Goal: Information Seeking & Learning: Understand process/instructions

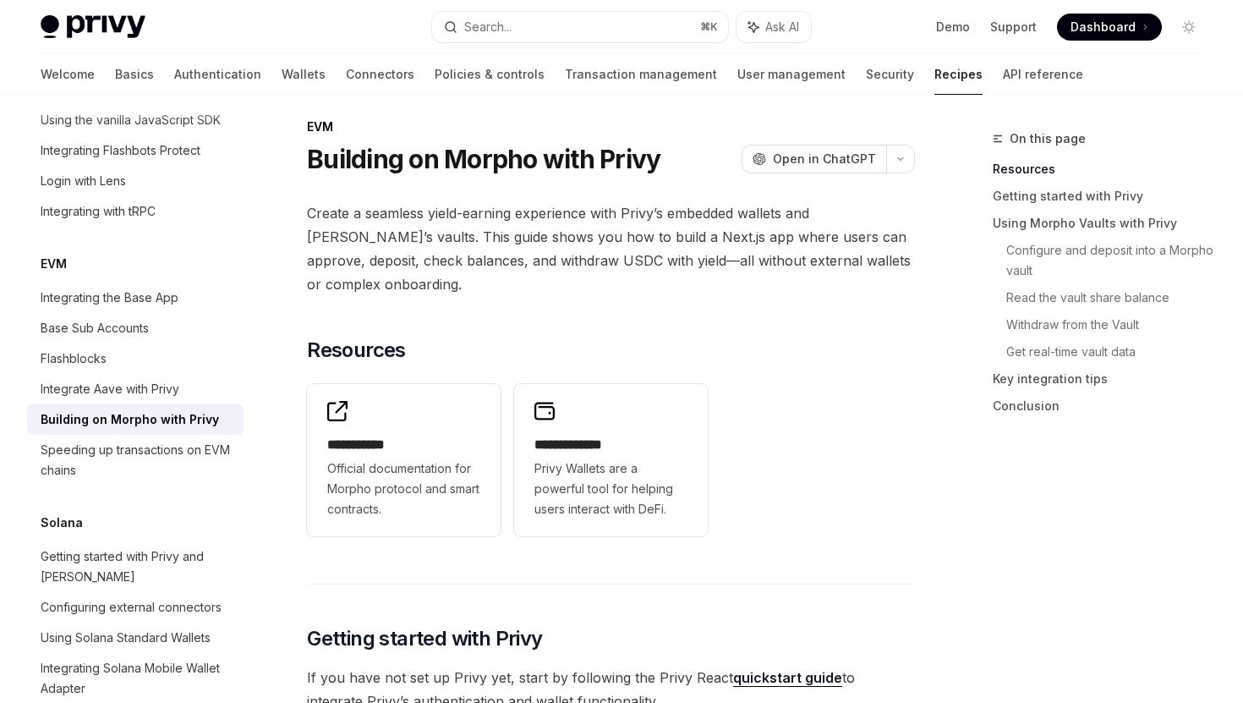
scroll to position [14, 0]
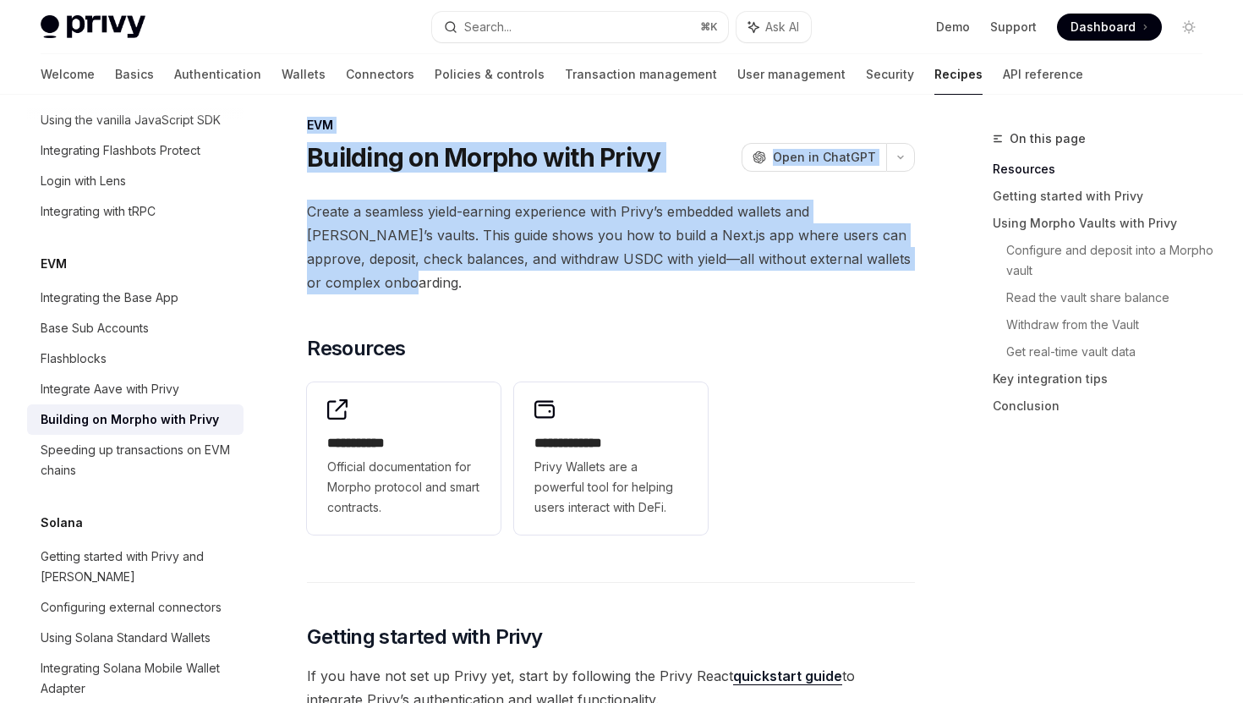
drag, startPoint x: 298, startPoint y: 127, endPoint x: 383, endPoint y: 271, distance: 167.2
click at [404, 283] on span "Create a seamless yield-earning experience with Privy’s embedded wallets and [P…" at bounding box center [611, 247] width 608 height 95
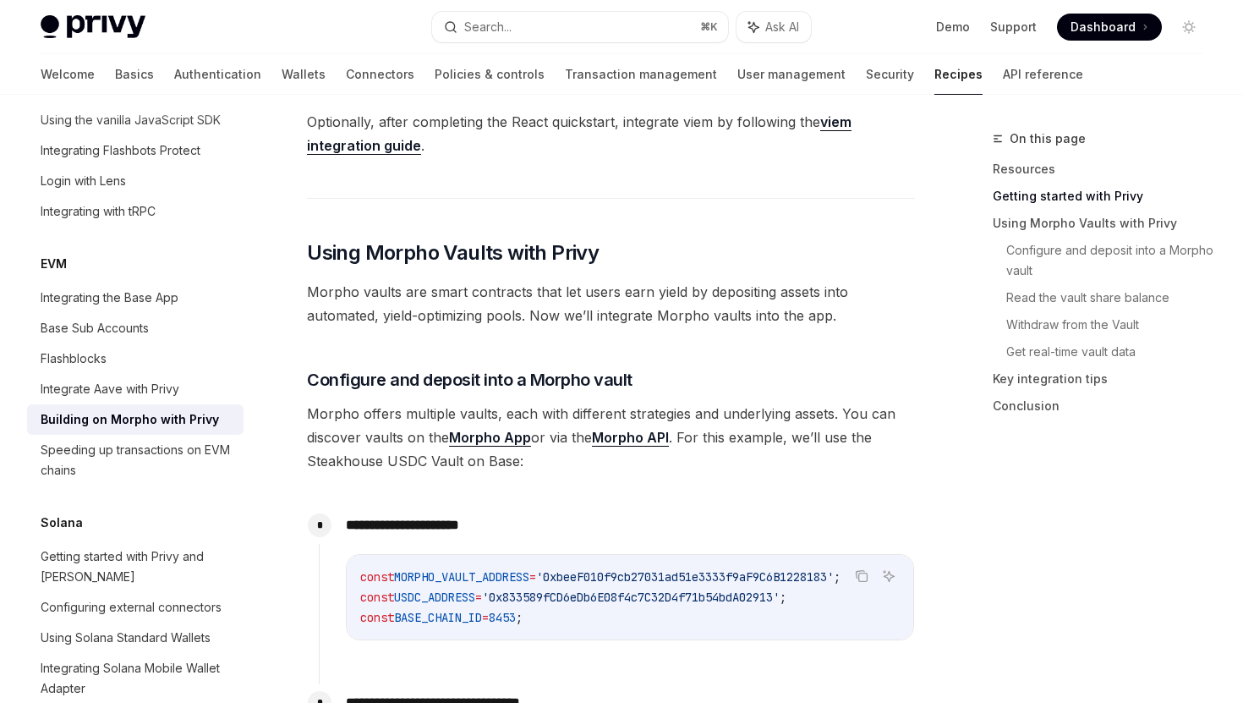
scroll to position [633, 0]
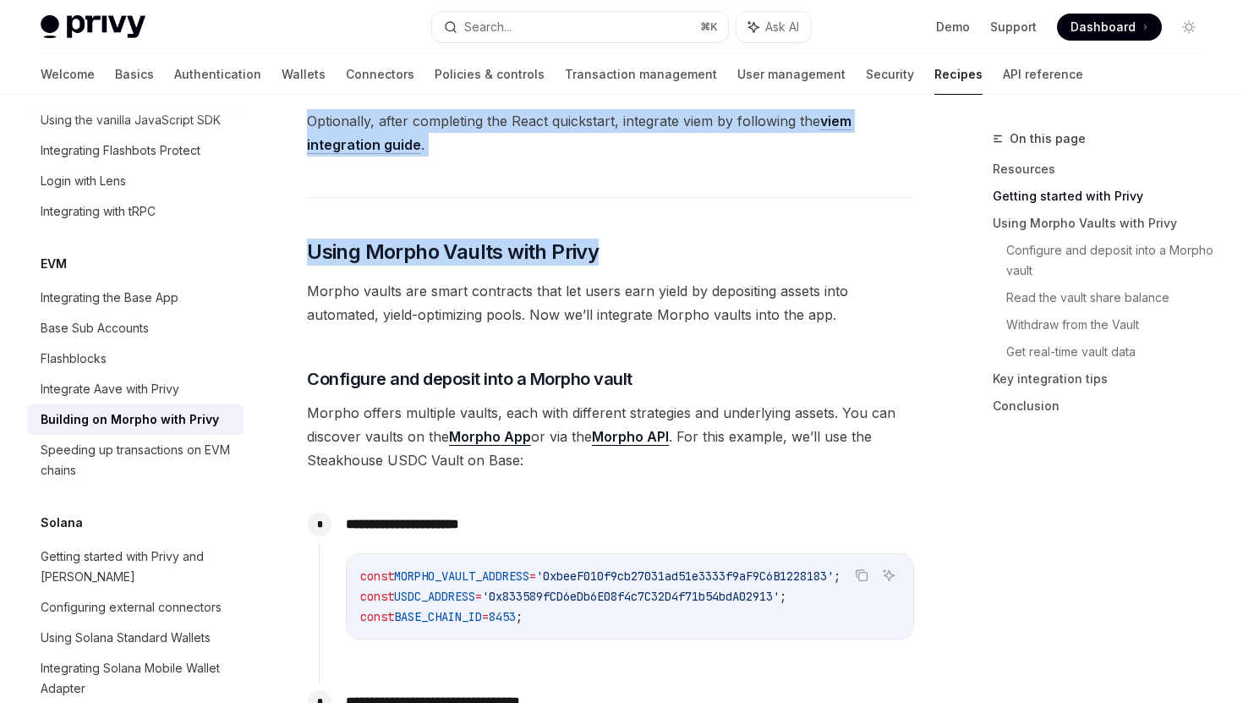
drag, startPoint x: 621, startPoint y: 261, endPoint x: 298, endPoint y: 129, distance: 349.0
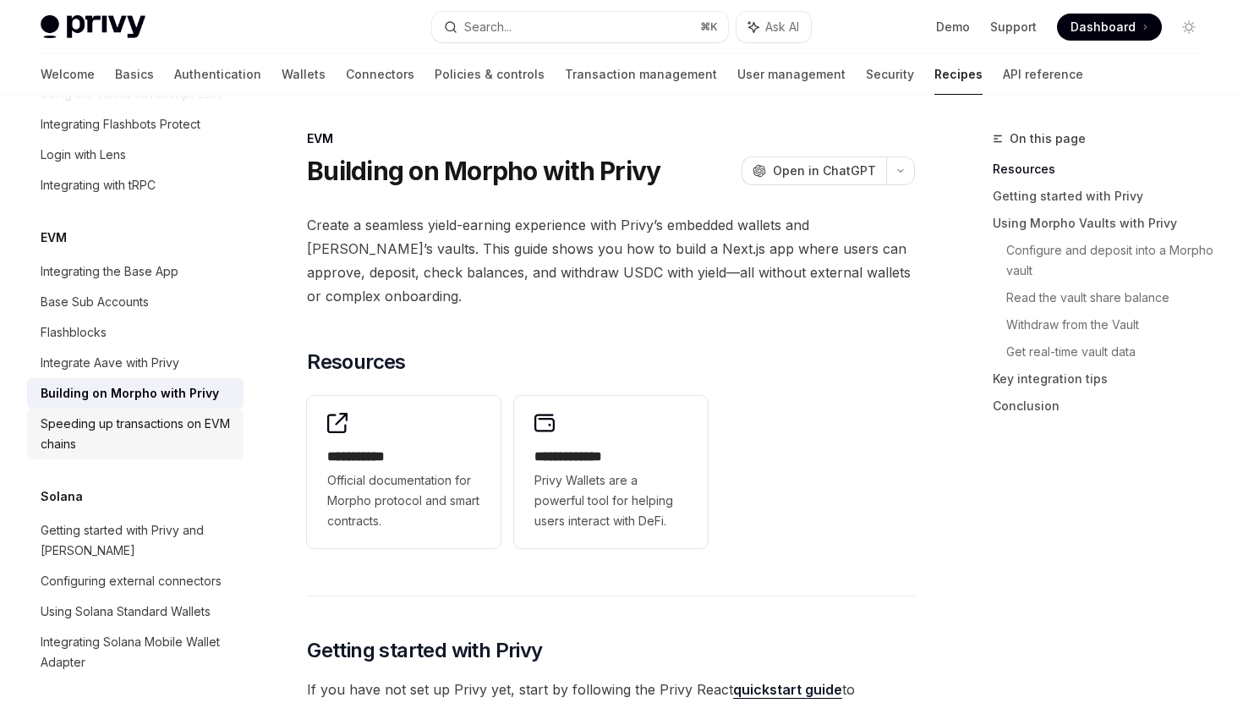
scroll to position [2299, 0]
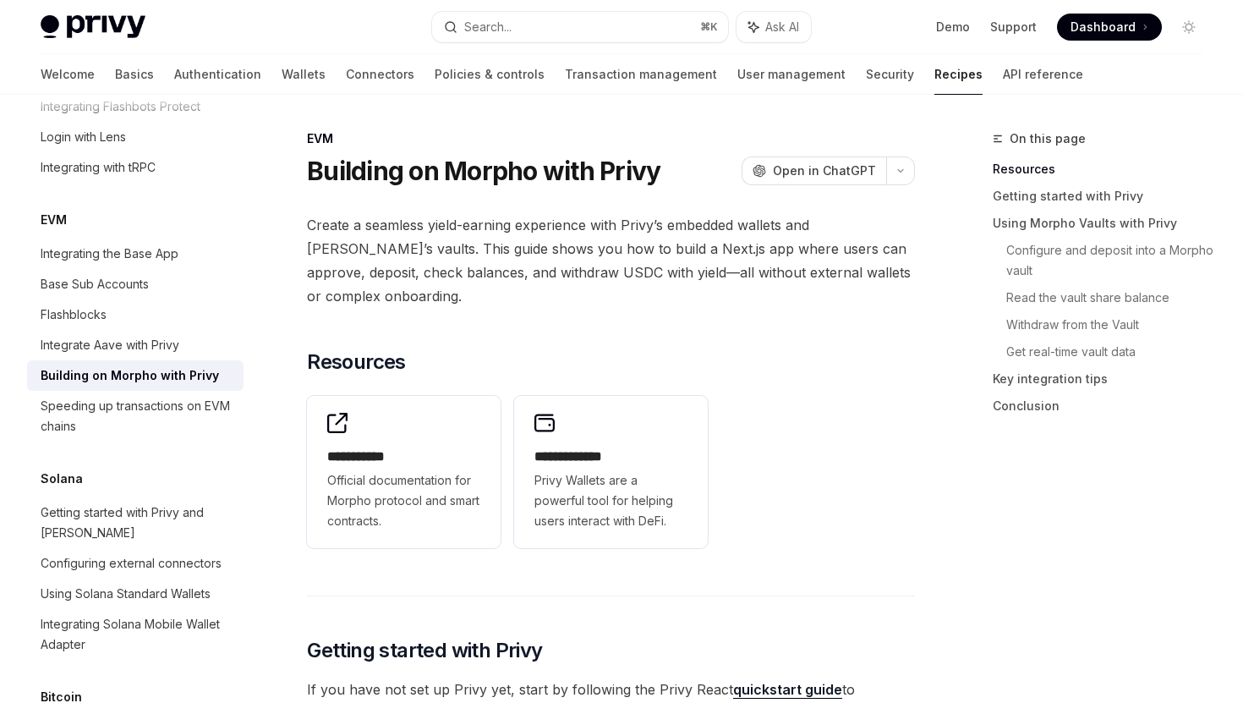
click at [374, 249] on span "Create a seamless yield-earning experience with Privy’s embedded wallets and [P…" at bounding box center [611, 260] width 608 height 95
click at [375, 249] on span "Create a seamless yield-earning experience with Privy’s embedded wallets and [P…" at bounding box center [611, 260] width 608 height 95
click at [377, 249] on span "Create a seamless yield-earning experience with Privy’s embedded wallets and [P…" at bounding box center [611, 260] width 608 height 95
click at [422, 252] on span "Create a seamless yield-earning experience with Privy’s embedded wallets and [P…" at bounding box center [611, 260] width 608 height 95
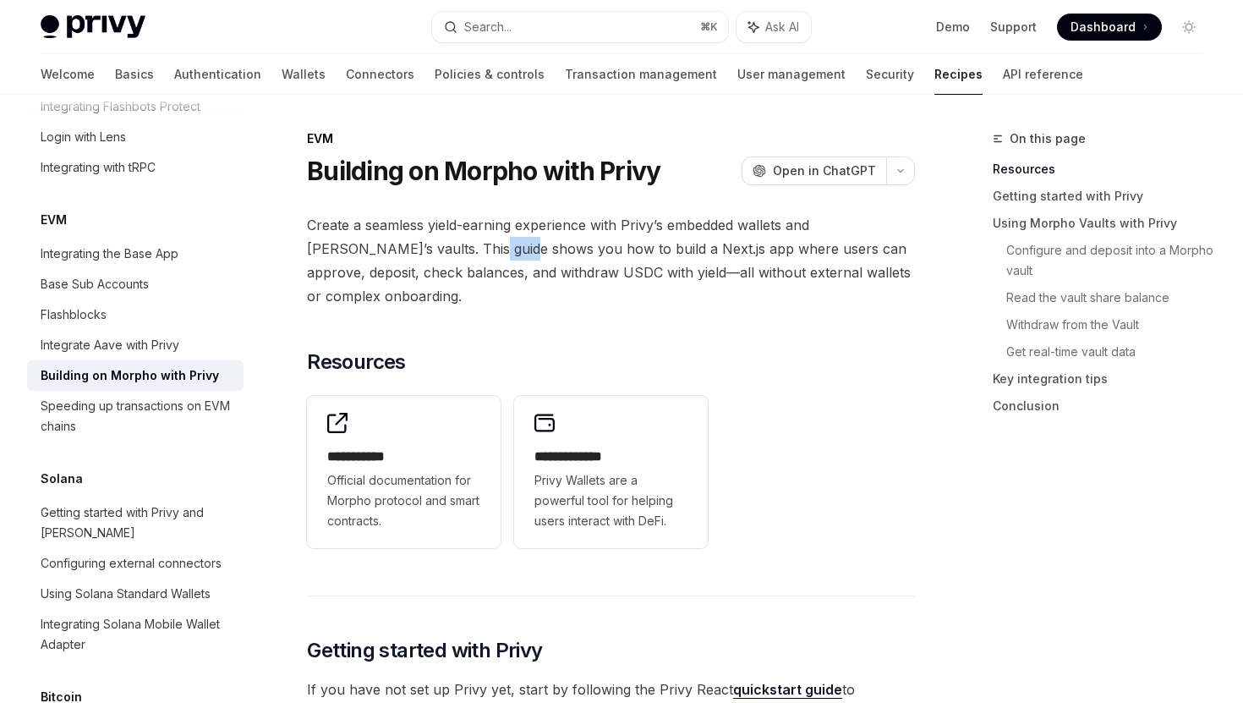
click at [422, 252] on span "Create a seamless yield-earning experience with Privy’s embedded wallets and [P…" at bounding box center [611, 260] width 608 height 95
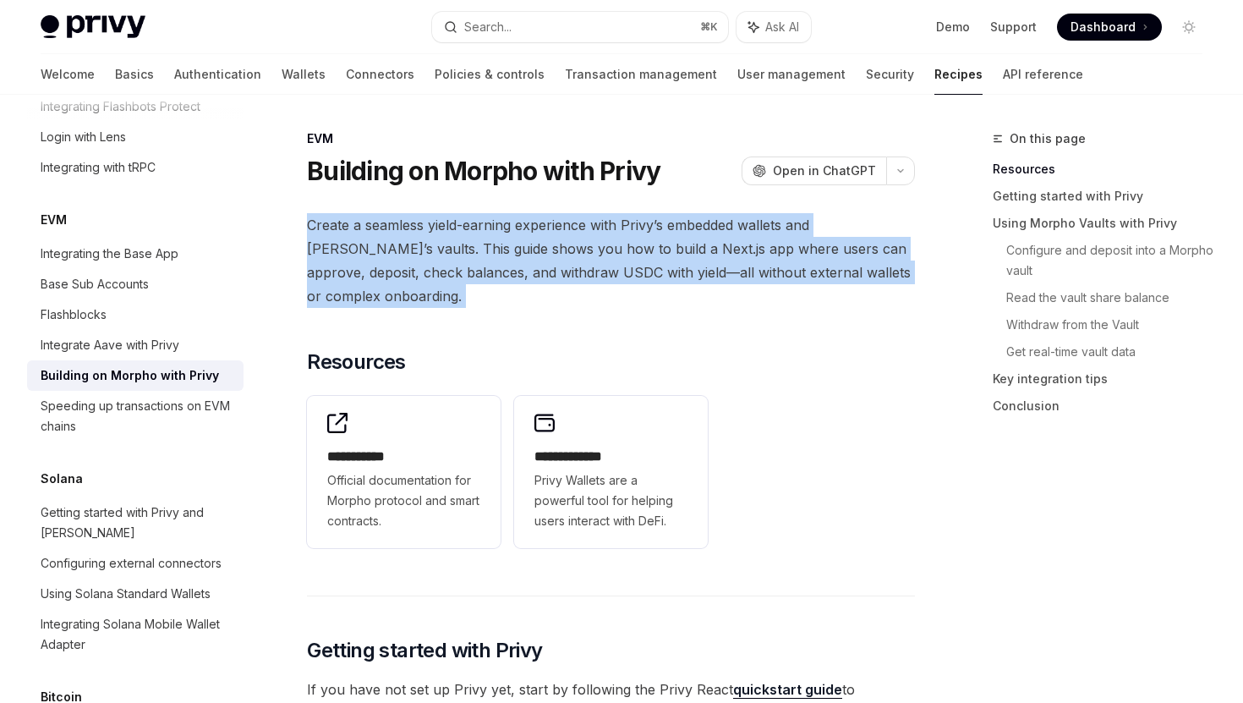
click at [422, 252] on span "Create a seamless yield-earning experience with Privy’s embedded wallets and [P…" at bounding box center [611, 260] width 608 height 95
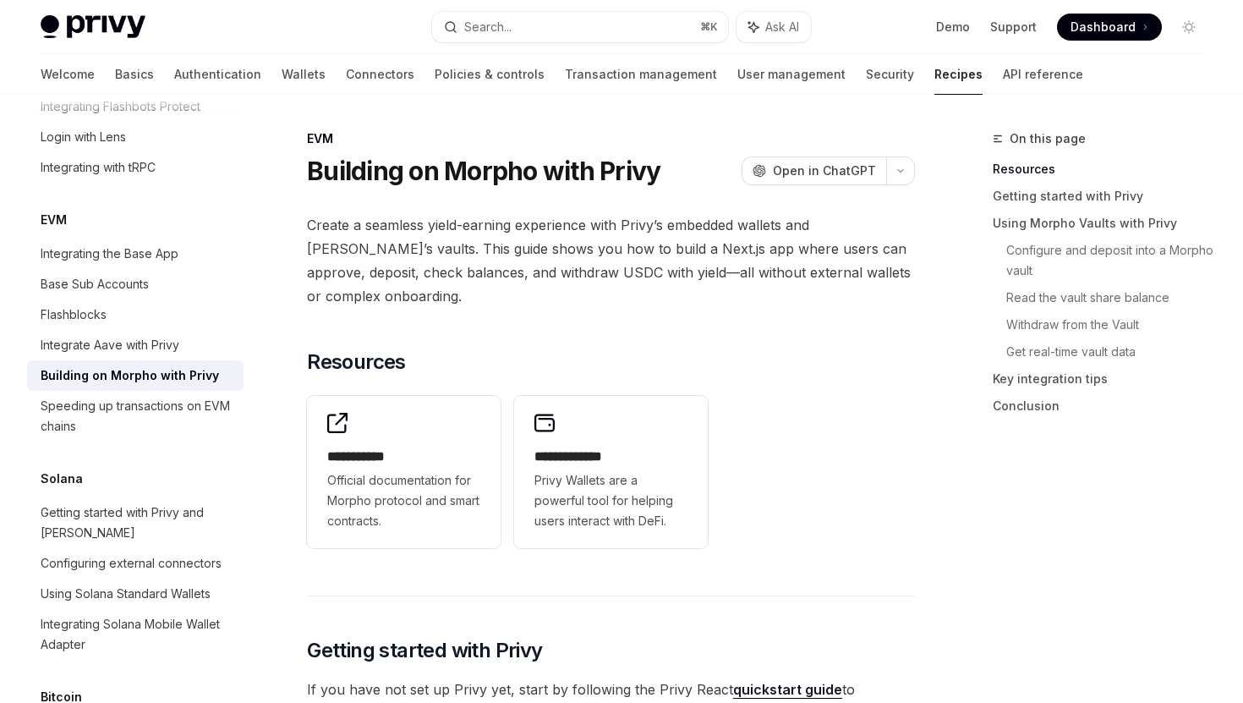
click at [402, 305] on span "Create a seamless yield-earning experience with Privy’s embedded wallets and [P…" at bounding box center [611, 260] width 608 height 95
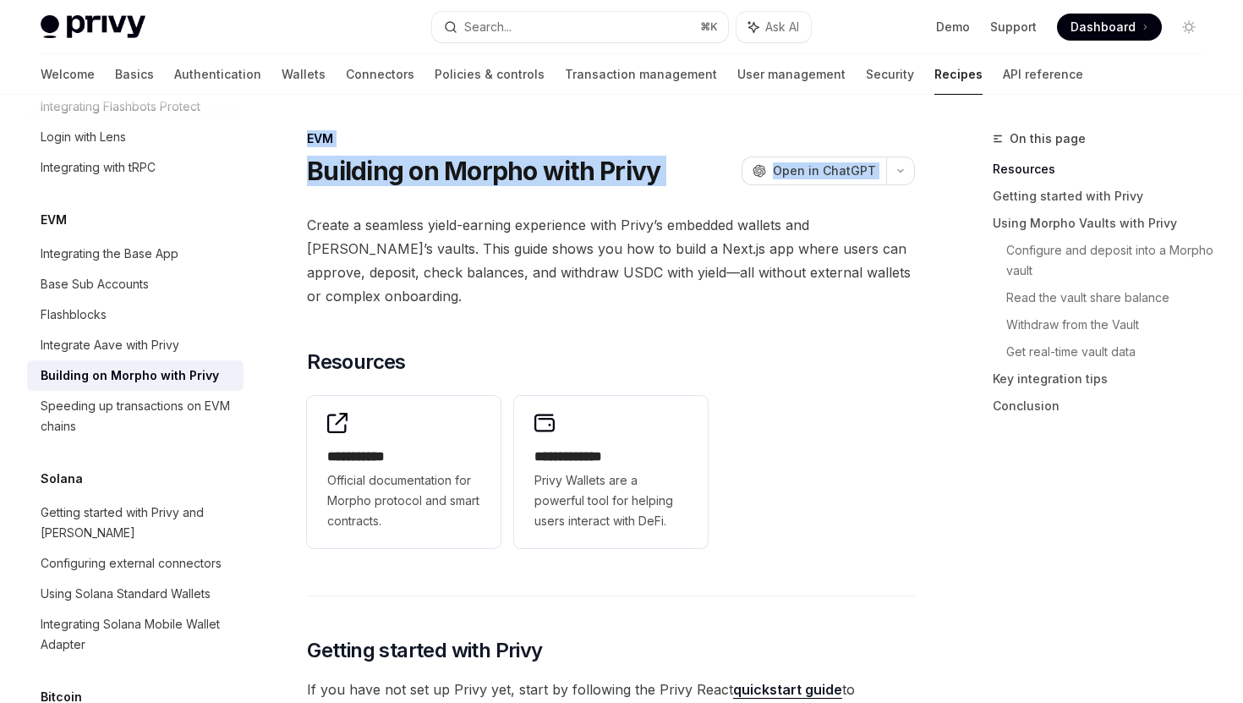
drag, startPoint x: 310, startPoint y: 141, endPoint x: 305, endPoint y: 197, distance: 56.0
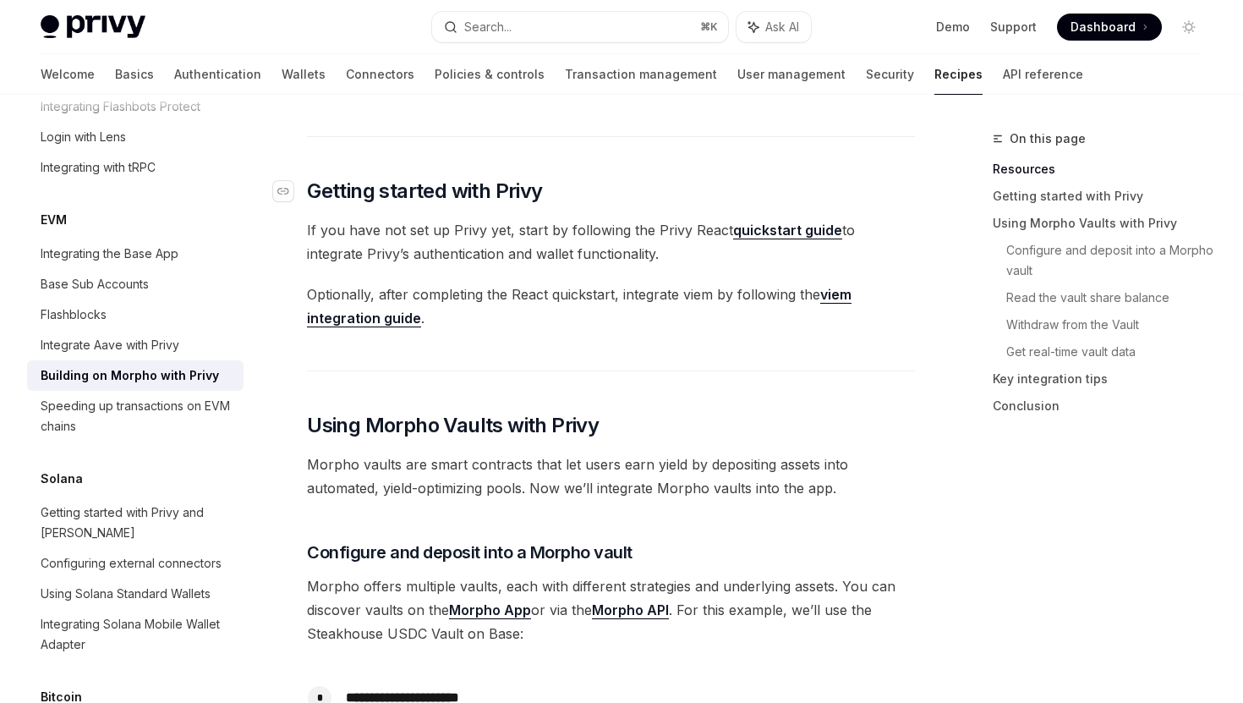
scroll to position [459, 0]
click at [578, 189] on h2 "​ Getting started with Privy" at bounding box center [611, 191] width 608 height 27
drag, startPoint x: 578, startPoint y: 189, endPoint x: 550, endPoint y: 214, distance: 37.7
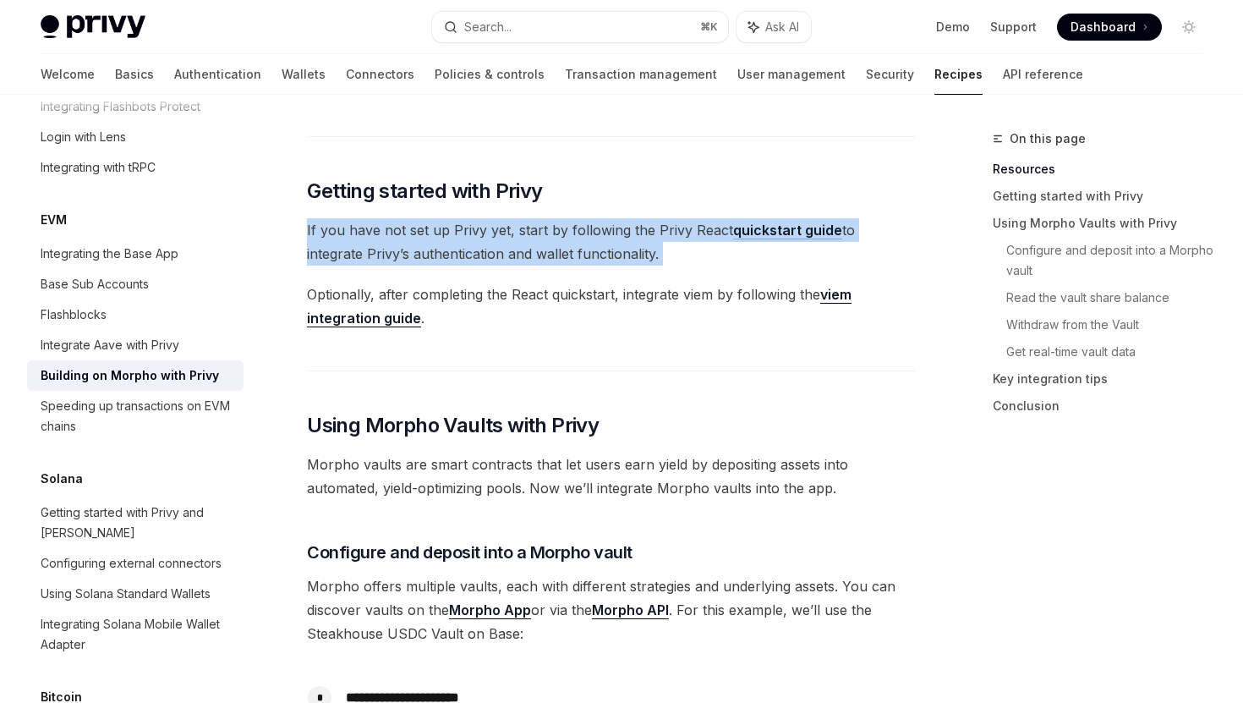
click at [518, 223] on span "If you have not set up Privy yet, start by following the Privy React quickstart…" at bounding box center [611, 241] width 608 height 47
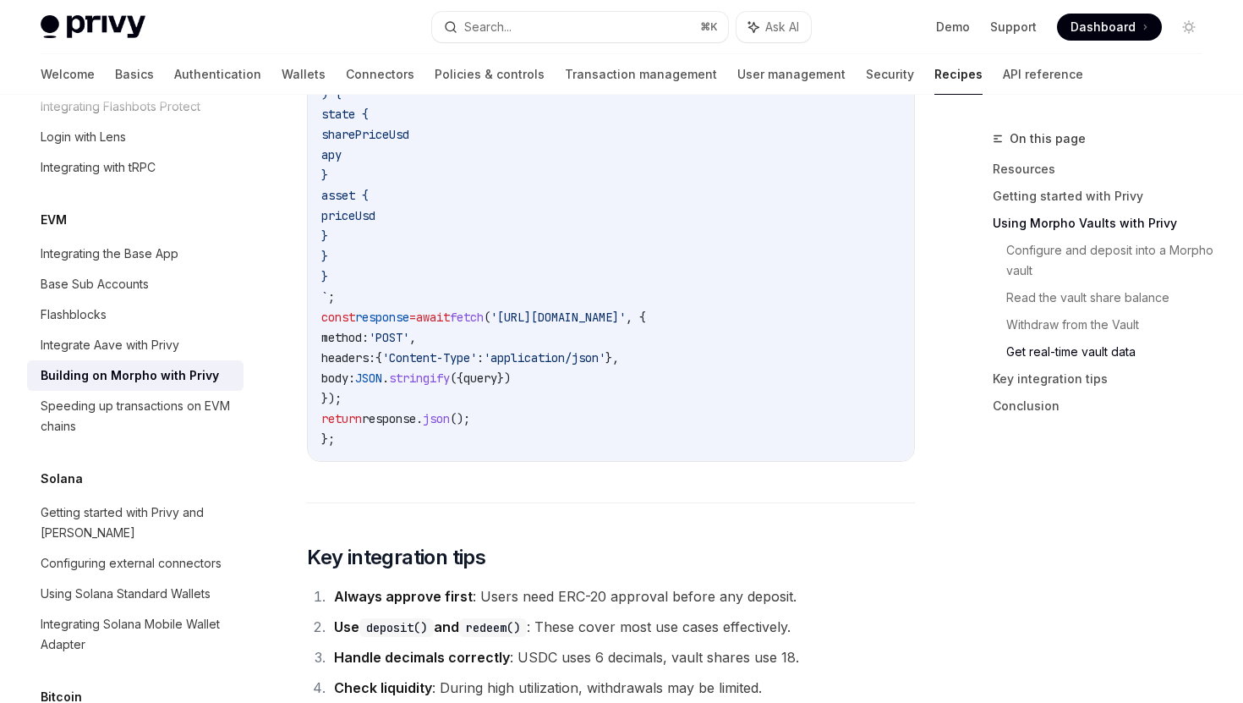
scroll to position [3743, 0]
